Goal: Transaction & Acquisition: Purchase product/service

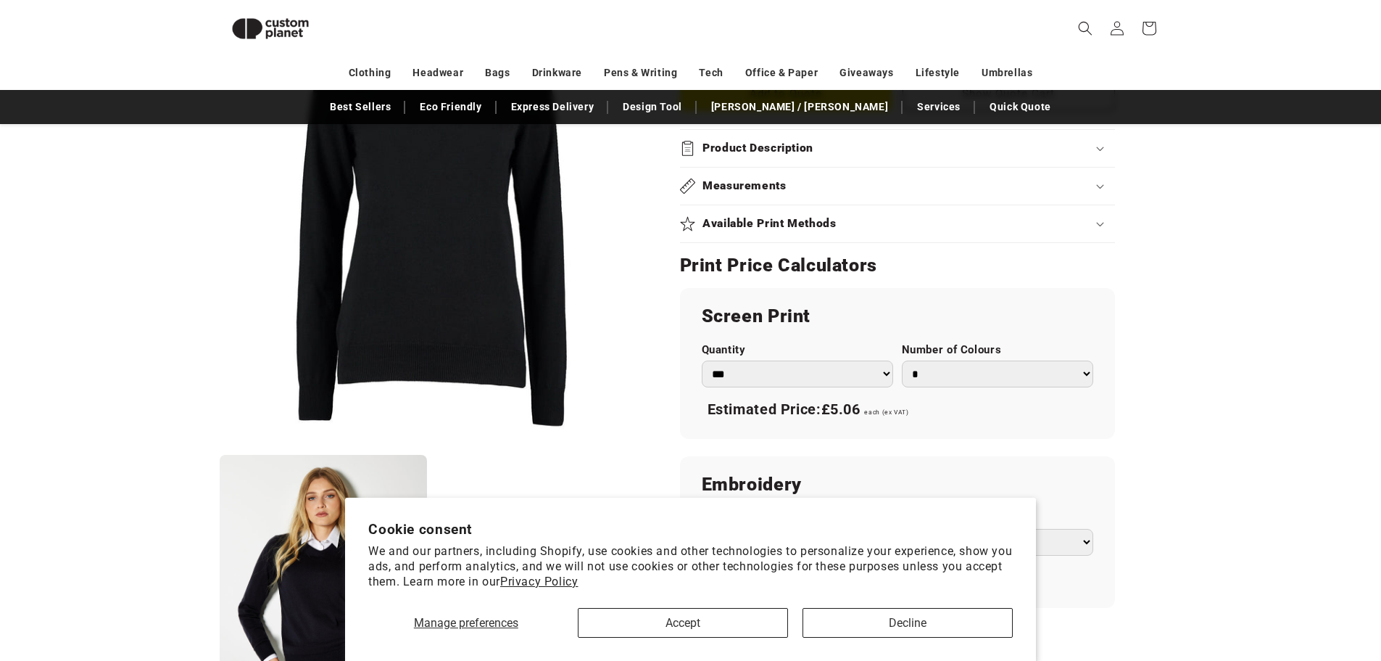
scroll to position [706, 0]
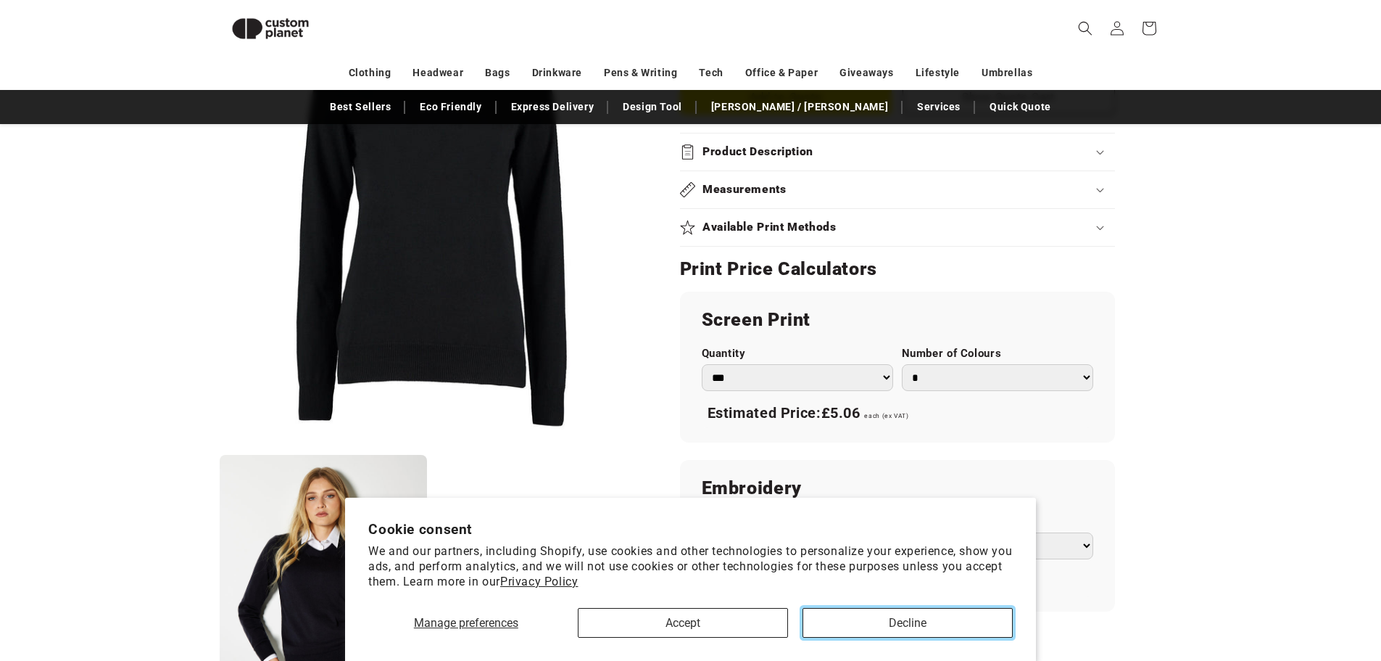
click at [915, 625] on button "Decline" at bounding box center [908, 623] width 210 height 30
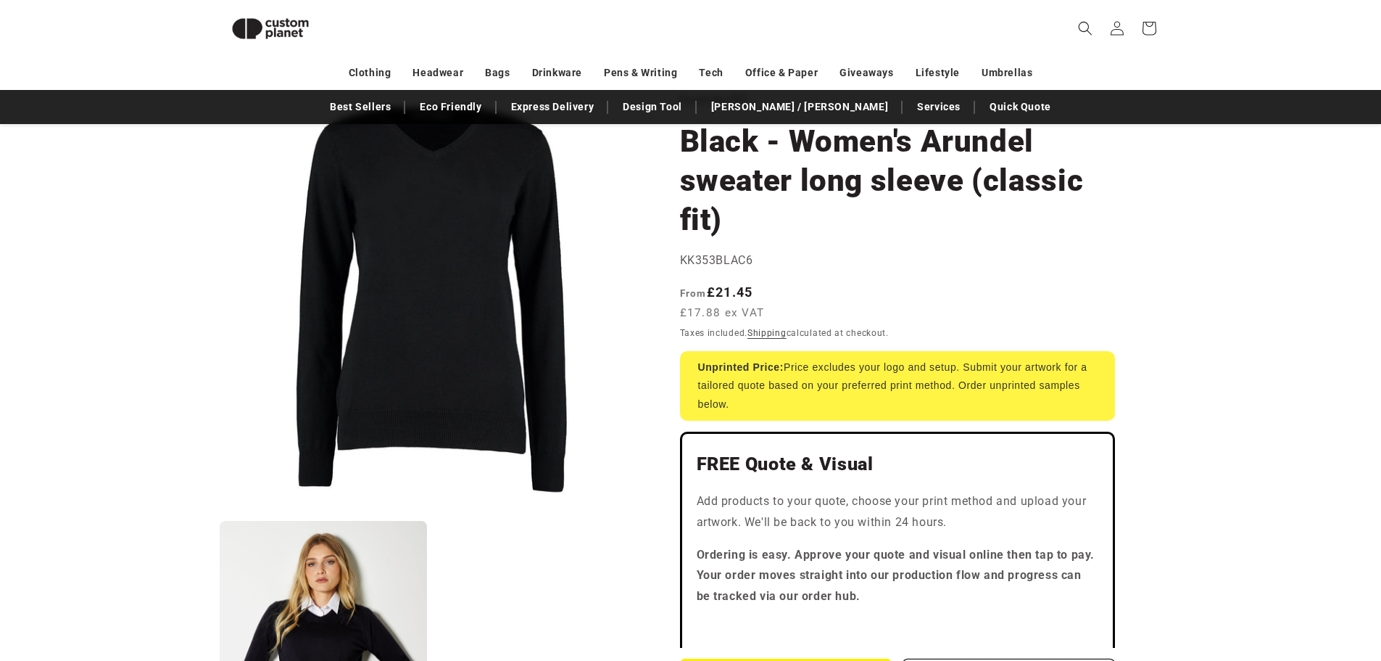
scroll to position [0, 0]
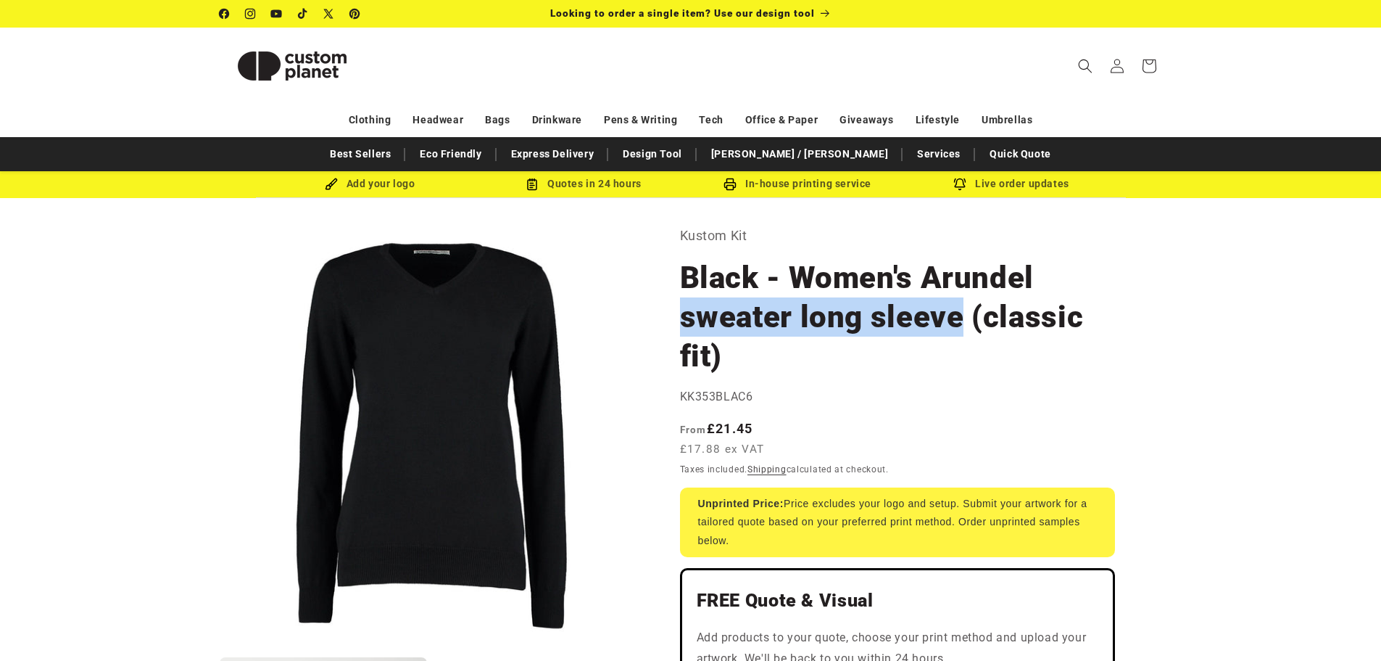
drag, startPoint x: 959, startPoint y: 322, endPoint x: 664, endPoint y: 327, distance: 295.2
copy h1 "sweater long sleeve"
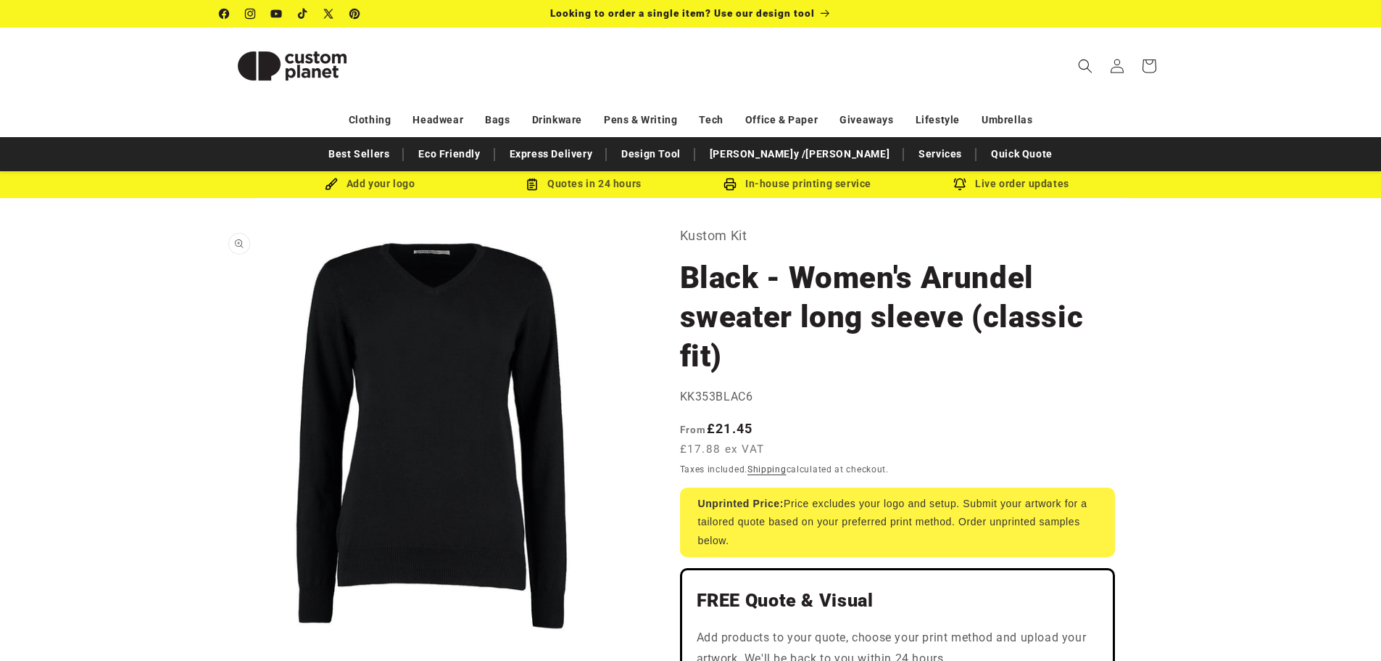
drag, startPoint x: 660, startPoint y: 244, endPoint x: 616, endPoint y: 235, distance: 45.2
